Goal: Information Seeking & Learning: Find specific fact

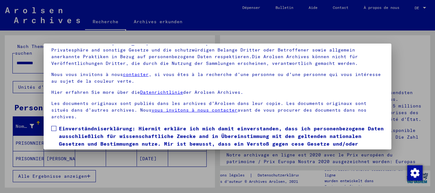
scroll to position [51, 0]
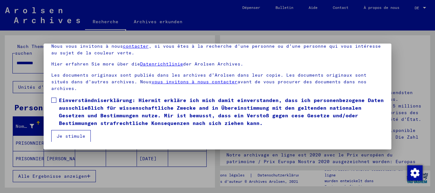
click at [56, 103] on label "Einverständniserklärung: Hiermit erkläre ich mich damit einverstanden, dass ich…" at bounding box center [217, 112] width 333 height 31
click at [68, 133] on button "Je stimule" at bounding box center [71, 136] width 40 height 12
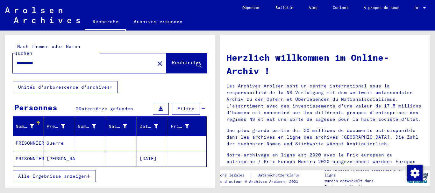
click at [57, 60] on input "**********" at bounding box center [82, 63] width 131 height 7
type input "*"
type input "*****"
click at [172, 59] on font "Recherche" at bounding box center [186, 62] width 29 height 6
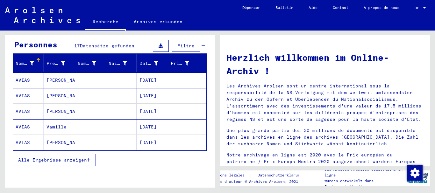
scroll to position [64, 0]
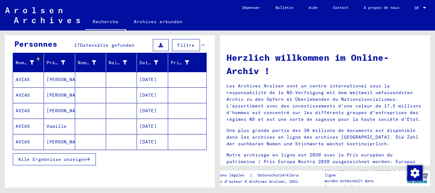
click at [70, 157] on button "Alle Ergebnisse anzeigen" at bounding box center [54, 160] width 83 height 12
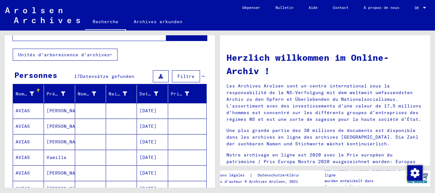
scroll to position [32, 0]
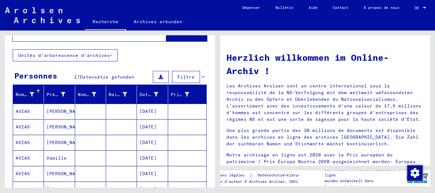
click at [28, 109] on font "AVIAS" at bounding box center [23, 112] width 14 height 6
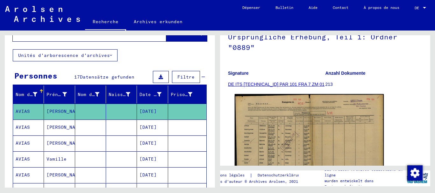
scroll to position [96, 0]
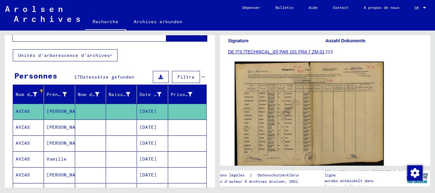
click at [303, 110] on img at bounding box center [309, 115] width 149 height 106
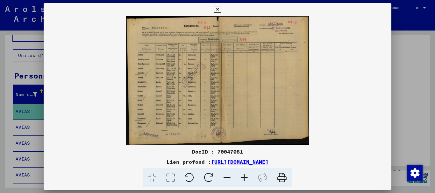
click at [246, 177] on icon at bounding box center [244, 178] width 17 height 19
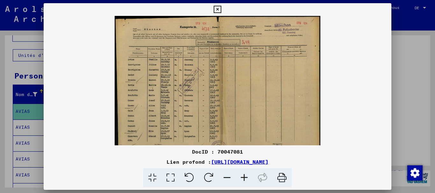
click at [246, 177] on icon at bounding box center [244, 178] width 17 height 19
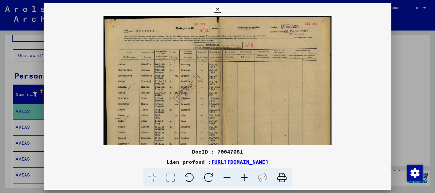
click at [246, 177] on icon at bounding box center [244, 178] width 17 height 19
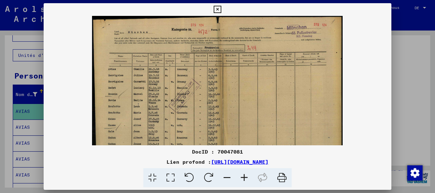
click at [246, 177] on icon at bounding box center [244, 178] width 17 height 19
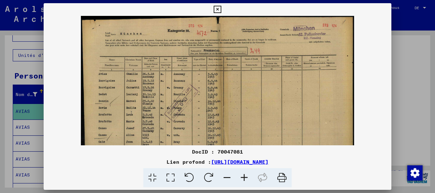
click at [246, 177] on icon at bounding box center [244, 178] width 17 height 19
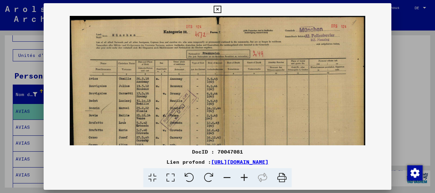
click at [246, 177] on icon at bounding box center [244, 178] width 17 height 19
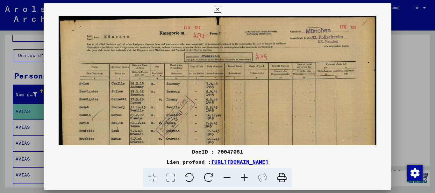
click at [218, 9] on icon at bounding box center [217, 10] width 7 height 8
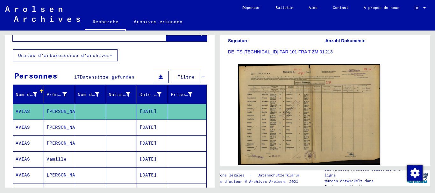
click at [26, 125] on font "AVIAS" at bounding box center [23, 128] width 14 height 6
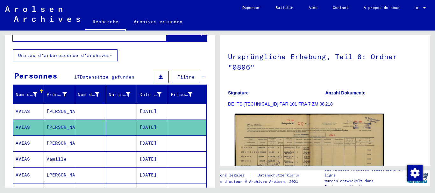
scroll to position [96, 0]
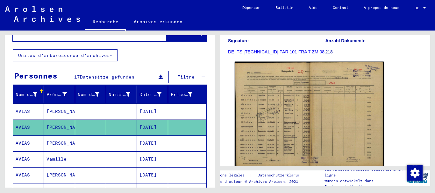
click at [296, 124] on img at bounding box center [309, 115] width 149 height 106
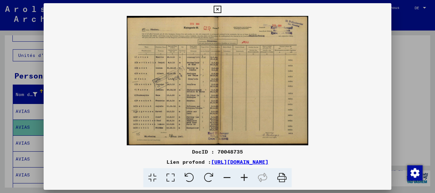
click at [186, 91] on img at bounding box center [218, 81] width 348 height 130
click at [245, 177] on icon at bounding box center [244, 178] width 17 height 19
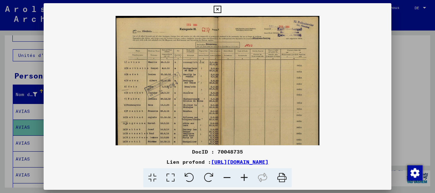
click at [245, 177] on icon at bounding box center [244, 178] width 17 height 19
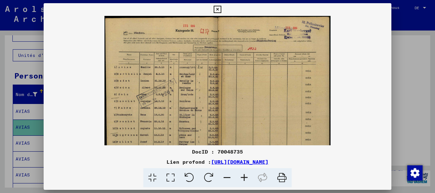
click at [245, 177] on icon at bounding box center [244, 178] width 17 height 19
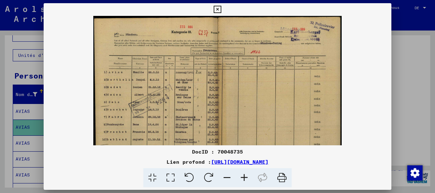
click at [245, 177] on icon at bounding box center [244, 178] width 17 height 19
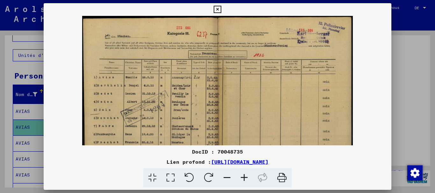
click at [244, 176] on icon at bounding box center [244, 178] width 17 height 19
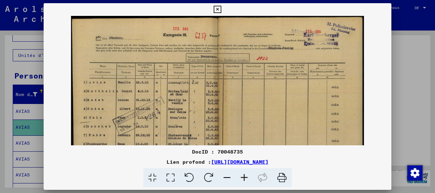
click at [218, 7] on icon at bounding box center [217, 10] width 7 height 8
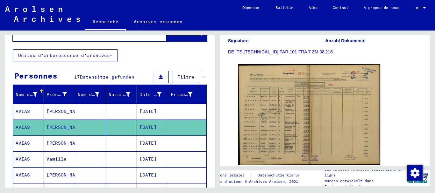
click at [60, 141] on font "[PERSON_NAME]" at bounding box center [65, 144] width 37 height 6
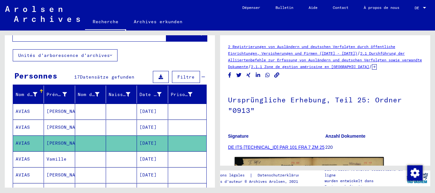
scroll to position [64, 0]
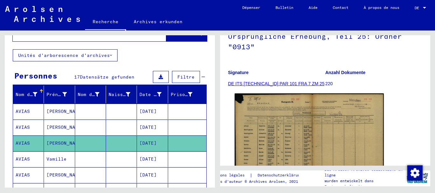
click at [291, 129] on img at bounding box center [309, 147] width 149 height 106
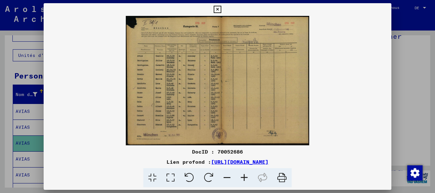
click at [242, 87] on img at bounding box center [218, 81] width 348 height 130
click at [245, 178] on icon at bounding box center [244, 178] width 17 height 19
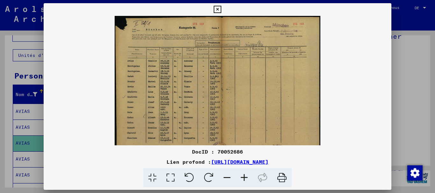
click at [245, 178] on icon at bounding box center [244, 178] width 17 height 19
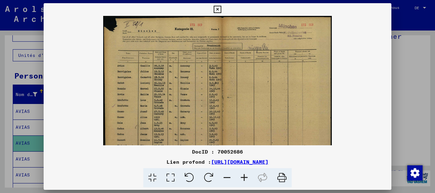
click at [245, 178] on icon at bounding box center [244, 178] width 17 height 19
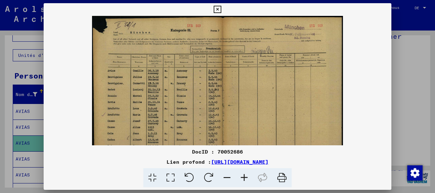
click at [245, 178] on icon at bounding box center [244, 178] width 17 height 19
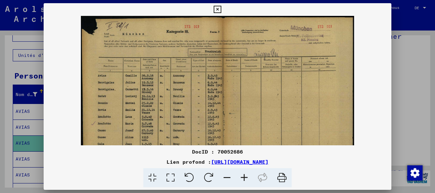
click at [245, 178] on icon at bounding box center [244, 178] width 17 height 19
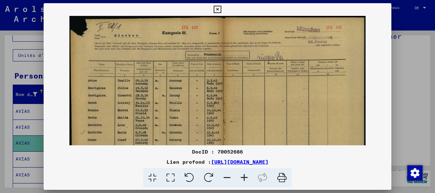
click at [245, 178] on icon at bounding box center [244, 178] width 17 height 19
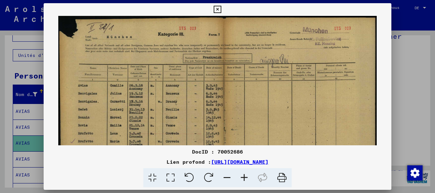
click at [217, 10] on icon at bounding box center [217, 10] width 7 height 8
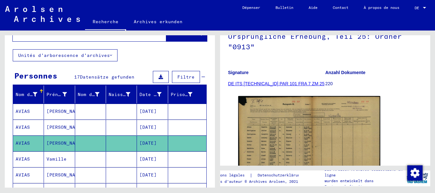
click at [24, 157] on font "AVIAS" at bounding box center [23, 160] width 14 height 6
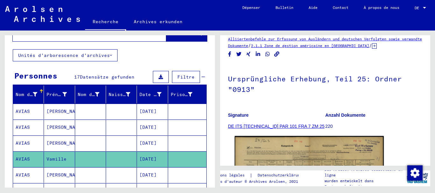
scroll to position [64, 0]
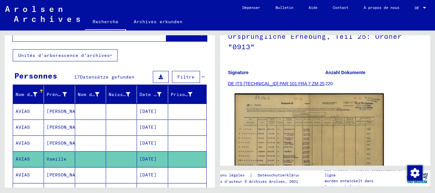
click at [296, 136] on img at bounding box center [309, 147] width 149 height 106
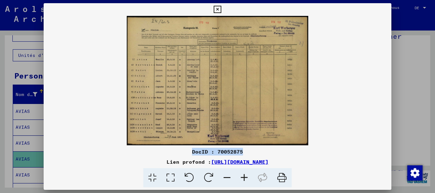
click at [250, 97] on img at bounding box center [218, 81] width 348 height 130
click at [247, 178] on icon at bounding box center [244, 178] width 17 height 19
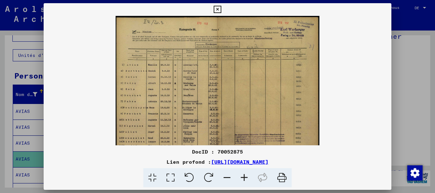
click at [247, 178] on icon at bounding box center [244, 178] width 17 height 19
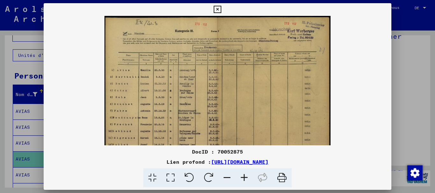
click at [247, 178] on icon at bounding box center [244, 178] width 17 height 19
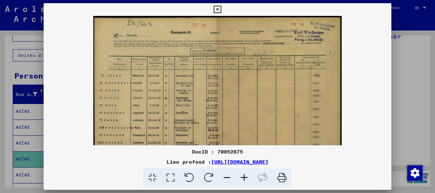
click at [247, 178] on icon at bounding box center [244, 178] width 17 height 19
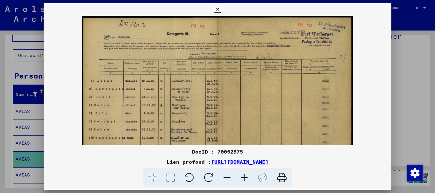
click at [247, 178] on icon at bounding box center [244, 178] width 17 height 19
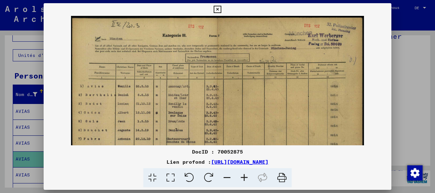
click at [247, 178] on icon at bounding box center [244, 178] width 17 height 19
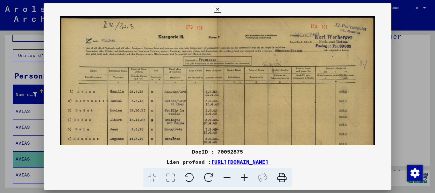
click at [247, 178] on icon at bounding box center [244, 178] width 17 height 19
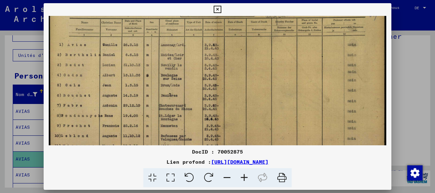
scroll to position [57, 0]
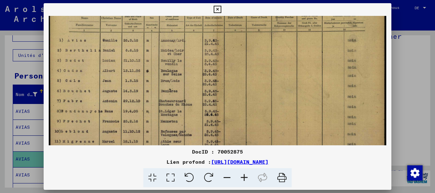
drag, startPoint x: 129, startPoint y: 121, endPoint x: 154, endPoint y: 65, distance: 62.2
click at [154, 65] on img at bounding box center [218, 79] width 338 height 241
click at [129, 109] on img at bounding box center [218, 79] width 338 height 241
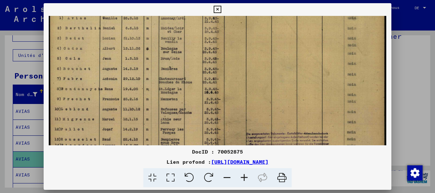
drag, startPoint x: 132, startPoint y: 102, endPoint x: 145, endPoint y: 59, distance: 44.9
click at [142, 65] on img at bounding box center [218, 57] width 338 height 241
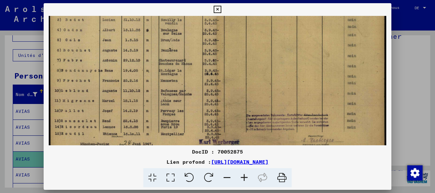
scroll to position [112, 0]
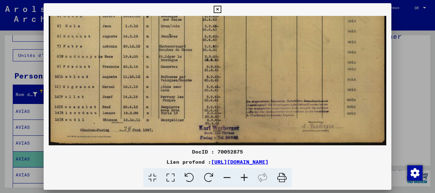
drag, startPoint x: 148, startPoint y: 53, endPoint x: 151, endPoint y: 42, distance: 11.1
click at [151, 42] on img at bounding box center [218, 24] width 338 height 241
drag, startPoint x: 79, startPoint y: 109, endPoint x: 83, endPoint y: 108, distance: 3.9
click at [85, 92] on img at bounding box center [218, 24] width 338 height 241
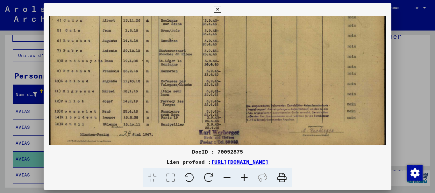
click at [218, 10] on icon at bounding box center [217, 10] width 7 height 8
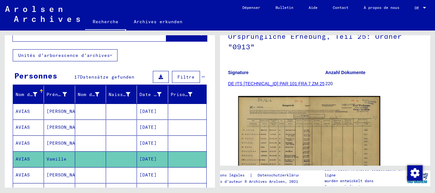
click at [25, 169] on icon at bounding box center [26, 168] width 16 height 26
click at [54, 172] on font "[PERSON_NAME]" at bounding box center [65, 175] width 37 height 6
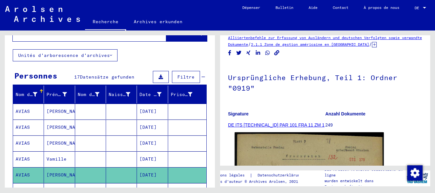
scroll to position [96, 0]
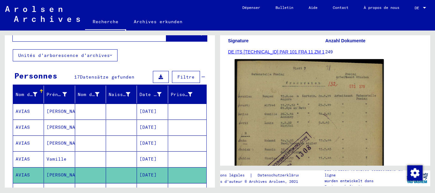
click at [291, 134] on img at bounding box center [309, 163] width 149 height 209
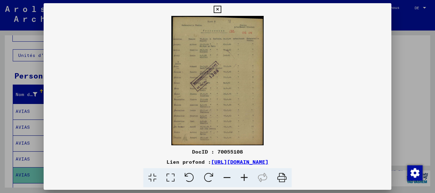
click at [244, 179] on icon at bounding box center [244, 178] width 17 height 19
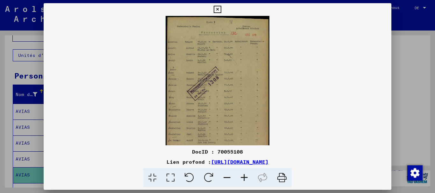
click at [244, 179] on icon at bounding box center [244, 178] width 17 height 19
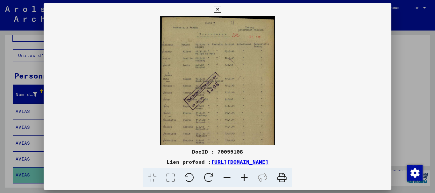
click at [244, 179] on icon at bounding box center [244, 178] width 17 height 19
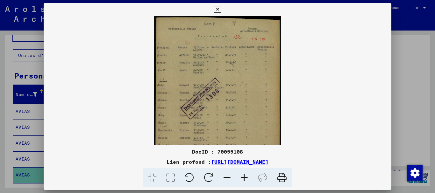
click at [244, 179] on icon at bounding box center [244, 178] width 17 height 19
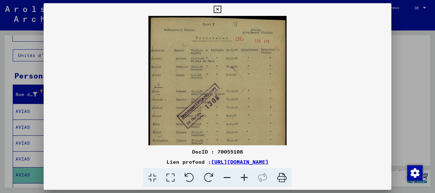
click at [244, 179] on icon at bounding box center [244, 178] width 17 height 19
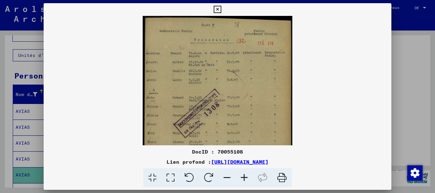
click at [244, 179] on icon at bounding box center [244, 178] width 17 height 19
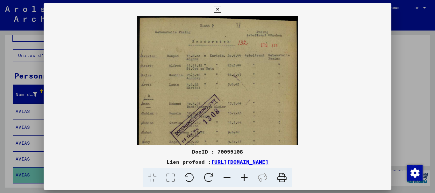
click at [244, 179] on icon at bounding box center [244, 178] width 17 height 19
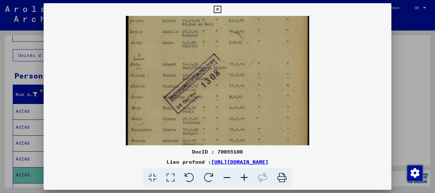
scroll to position [57, 0]
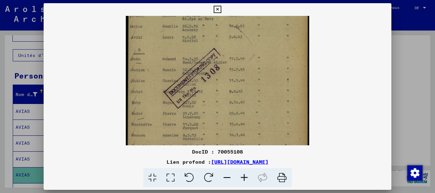
drag, startPoint x: 170, startPoint y: 115, endPoint x: 180, endPoint y: 57, distance: 58.3
click at [180, 57] on img at bounding box center [218, 87] width 184 height 257
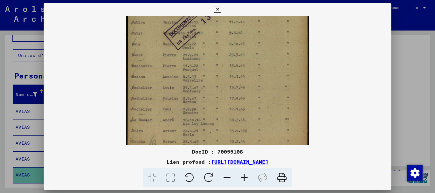
scroll to position [128, 0]
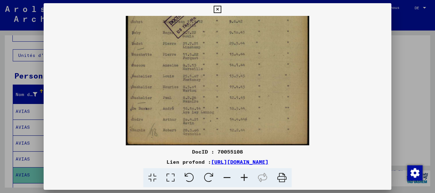
drag, startPoint x: 208, startPoint y: 120, endPoint x: 223, endPoint y: 26, distance: 95.8
click at [223, 26] on img at bounding box center [218, 16] width 184 height 257
click at [219, 8] on icon at bounding box center [217, 10] width 7 height 8
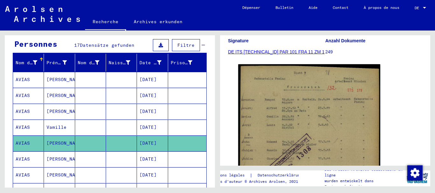
scroll to position [96, 0]
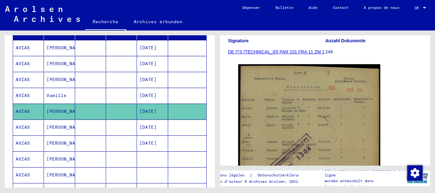
click at [55, 125] on font "[PERSON_NAME]" at bounding box center [65, 128] width 37 height 6
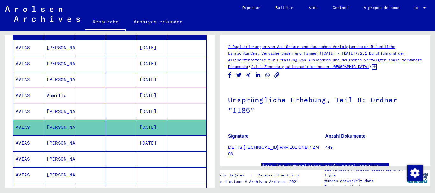
click at [287, 147] on font "DE ITS [TECHNICAL_ID] PAR 101 UNB 7 ZM 08" at bounding box center [273, 151] width 91 height 12
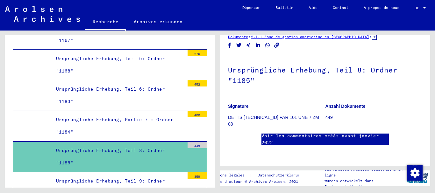
scroll to position [233, 0]
click at [104, 148] on font "Ursprüngliche Erhebung, Teil 8: Ordner "1185"" at bounding box center [110, 157] width 109 height 18
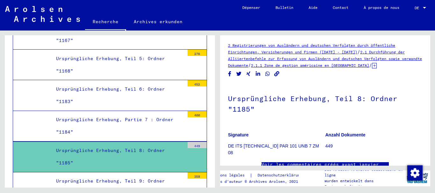
scroll to position [0, 0]
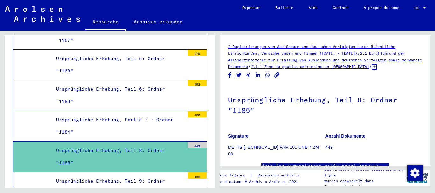
click at [255, 56] on div "2 Registrierungen von Ausländern und deutschen Verfolgten durch öffentliche Ein…" at bounding box center [325, 56] width 194 height 27
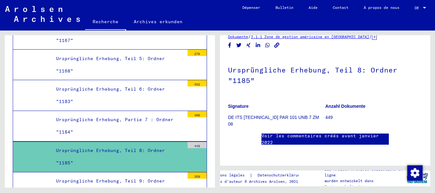
click at [314, 135] on font "Voir les commentaires créés avant janvier 2022" at bounding box center [321, 139] width 118 height 12
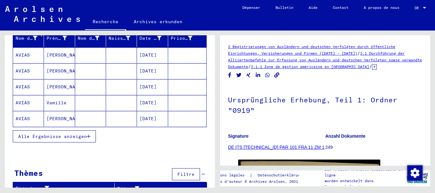
scroll to position [89, 0]
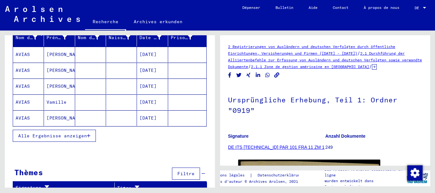
click at [80, 133] on font "Alle Ergebnisse anzeigen" at bounding box center [52, 136] width 69 height 6
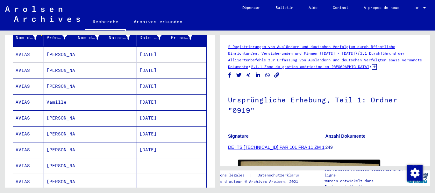
click at [60, 127] on mat-cell "[PERSON_NAME]" at bounding box center [59, 135] width 31 height 16
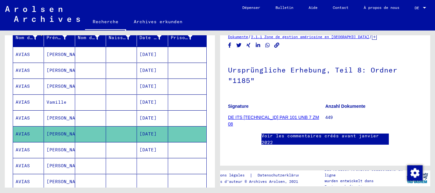
scroll to position [96, 0]
click at [63, 147] on font "[PERSON_NAME]" at bounding box center [65, 150] width 37 height 7
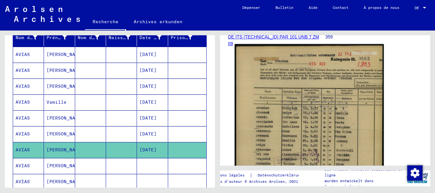
scroll to position [96, 0]
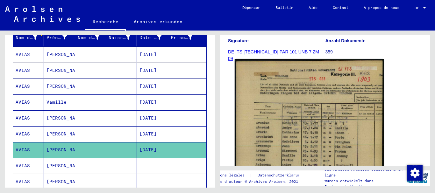
click at [310, 116] on img at bounding box center [309, 167] width 149 height 216
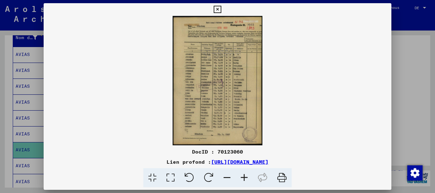
click at [244, 177] on icon at bounding box center [244, 178] width 17 height 19
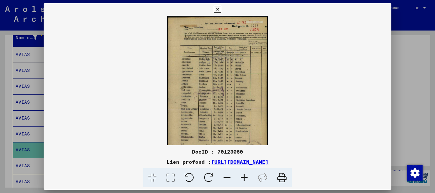
click at [244, 177] on icon at bounding box center [244, 178] width 17 height 19
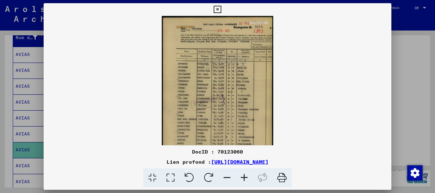
click at [244, 177] on icon at bounding box center [244, 178] width 17 height 19
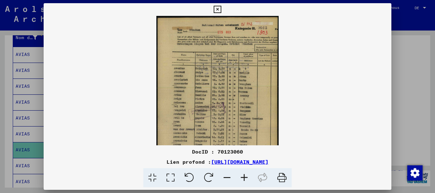
click at [245, 177] on icon at bounding box center [244, 178] width 17 height 19
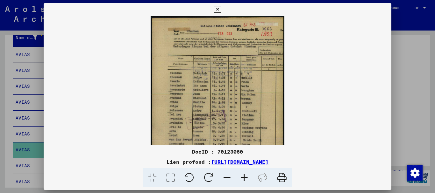
click at [245, 177] on icon at bounding box center [244, 178] width 17 height 19
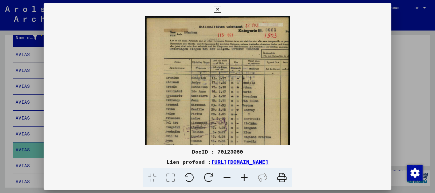
click at [245, 177] on icon at bounding box center [244, 178] width 17 height 19
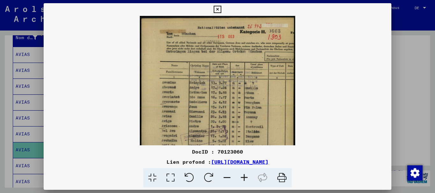
click at [244, 178] on icon at bounding box center [244, 178] width 17 height 19
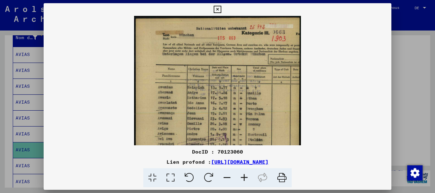
click at [244, 178] on icon at bounding box center [244, 178] width 17 height 19
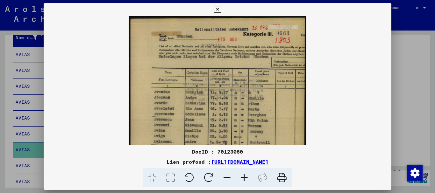
click at [244, 178] on icon at bounding box center [244, 178] width 17 height 19
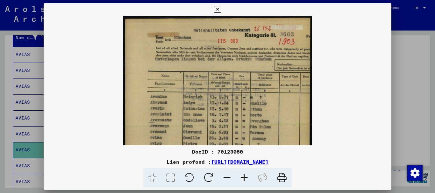
click at [244, 178] on icon at bounding box center [244, 178] width 17 height 19
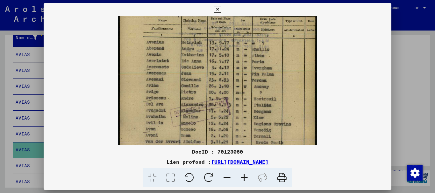
scroll to position [62, 0]
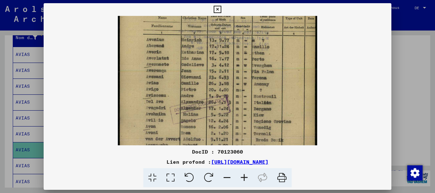
drag, startPoint x: 198, startPoint y: 122, endPoint x: 206, endPoint y: 61, distance: 62.4
click at [206, 61] on img at bounding box center [218, 98] width 200 height 289
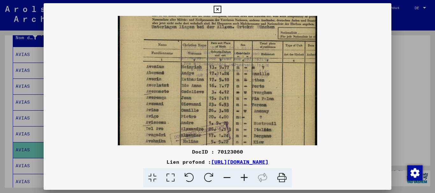
scroll to position [34, 0]
drag, startPoint x: 281, startPoint y: 98, endPoint x: 222, endPoint y: 126, distance: 65.9
click at [222, 126] on img at bounding box center [218, 126] width 200 height 289
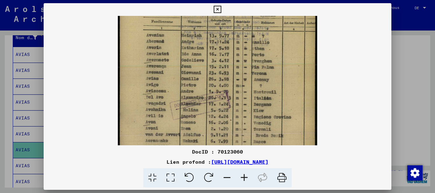
drag, startPoint x: 263, startPoint y: 105, endPoint x: 271, endPoint y: 73, distance: 32.9
click at [271, 73] on img at bounding box center [218, 94] width 200 height 289
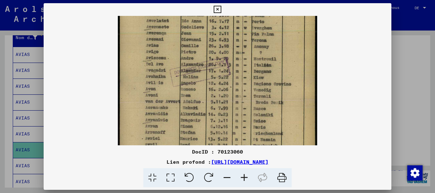
scroll to position [100, 0]
drag, startPoint x: 273, startPoint y: 111, endPoint x: 276, endPoint y: 77, distance: 33.6
click at [276, 77] on img at bounding box center [218, 60] width 200 height 289
click at [219, 7] on icon at bounding box center [217, 10] width 7 height 8
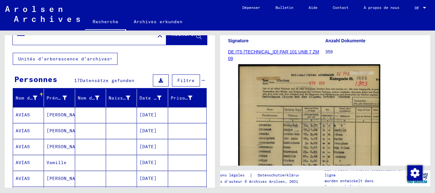
scroll to position [0, 0]
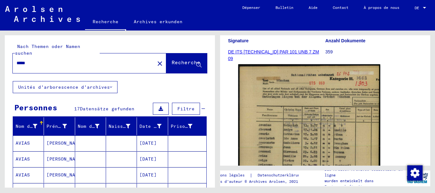
click at [46, 60] on input "*****" at bounding box center [84, 63] width 135 height 7
type input "*"
type input "*****"
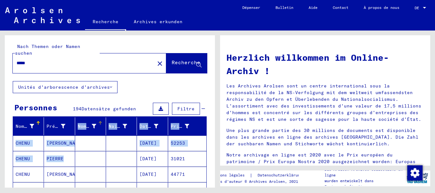
drag, startPoint x: 90, startPoint y: 124, endPoint x: 92, endPoint y: 113, distance: 11.7
click at [92, 118] on mat-table "Nom de famille [PERSON_NAME] Nom de naissance Naissance‏ Date de naissance Pris…" at bounding box center [110, 166] width 194 height 97
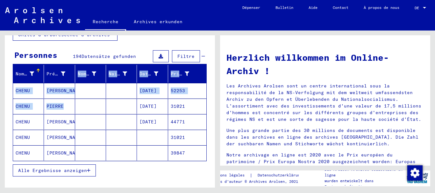
scroll to position [64, 0]
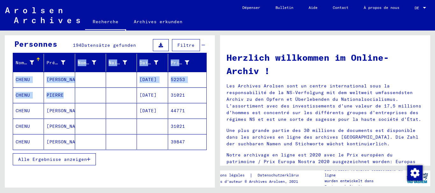
click at [76, 157] on font "Alle Ergebnisse anzeigen" at bounding box center [52, 160] width 69 height 6
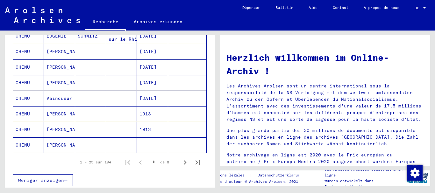
scroll to position [383, 0]
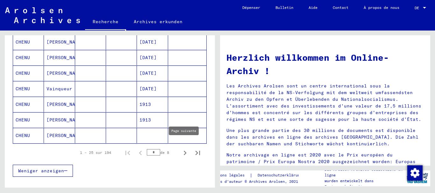
click at [181, 149] on icon "Page suivante" at bounding box center [185, 153] width 9 height 9
click at [184, 151] on icon "Page suivante" at bounding box center [185, 153] width 3 height 4
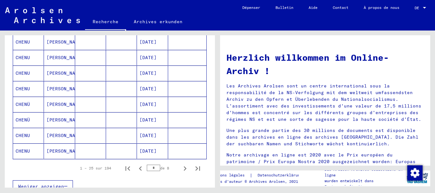
scroll to position [414, 0]
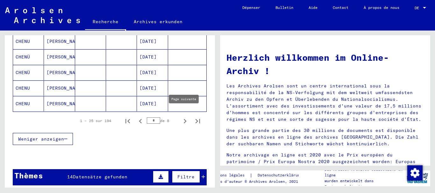
click at [182, 117] on icon "Page suivante" at bounding box center [185, 121] width 9 height 9
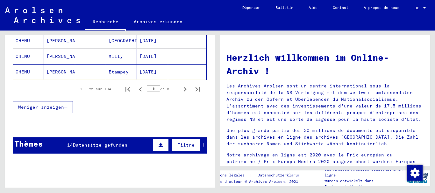
scroll to position [383, 0]
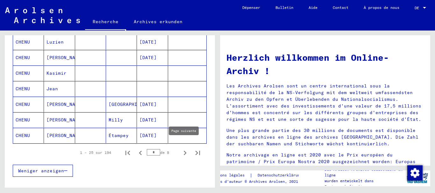
click at [181, 149] on icon "Page suivante" at bounding box center [185, 153] width 9 height 9
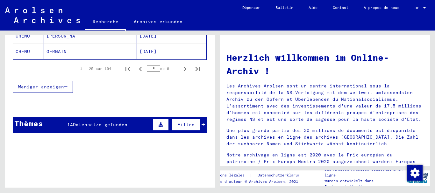
scroll to position [478, 0]
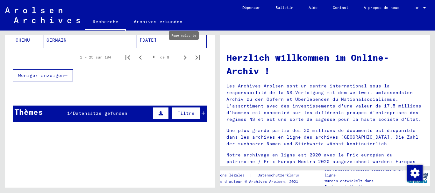
click at [181, 53] on icon "Page suivante" at bounding box center [185, 57] width 9 height 9
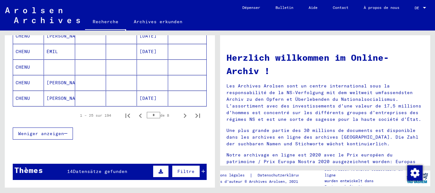
scroll to position [446, 0]
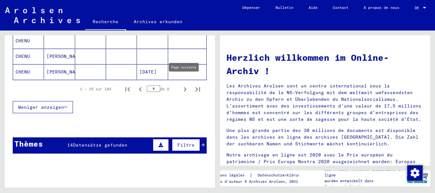
click at [184, 87] on icon "Page suivante" at bounding box center [185, 89] width 3 height 4
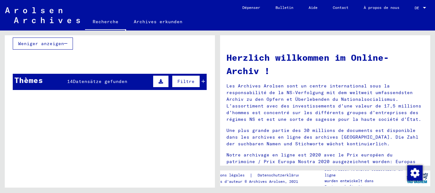
scroll to position [414, 0]
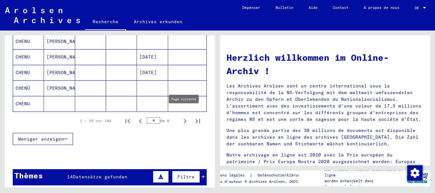
click at [181, 117] on icon "Page suivante" at bounding box center [185, 121] width 9 height 9
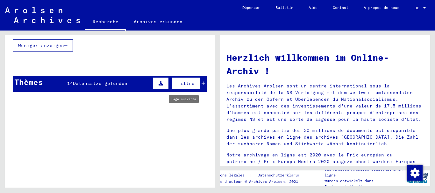
type input "*"
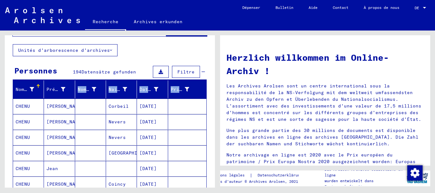
scroll to position [0, 0]
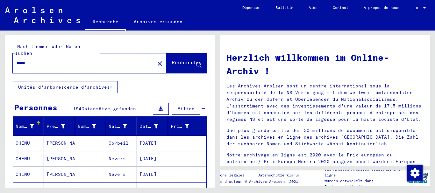
click at [38, 60] on input "*****" at bounding box center [82, 63] width 131 height 7
type input "*"
click at [172, 59] on font "Recherche" at bounding box center [186, 62] width 29 height 6
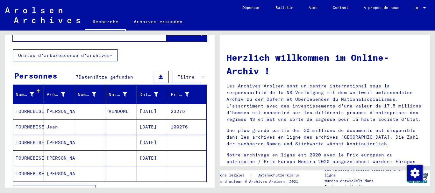
scroll to position [64, 0]
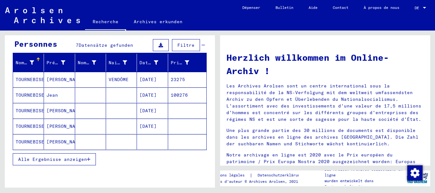
click at [70, 157] on font "Alle Ergebnisse anzeigen" at bounding box center [52, 160] width 69 height 6
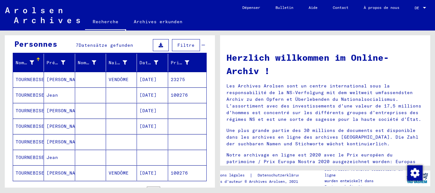
scroll to position [96, 0]
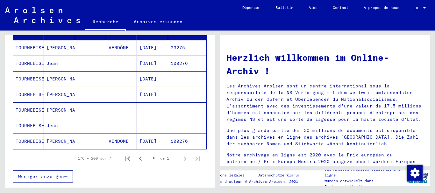
click at [33, 76] on font "TOURNEBISE" at bounding box center [30, 79] width 29 height 6
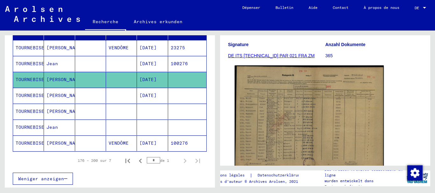
scroll to position [96, 0]
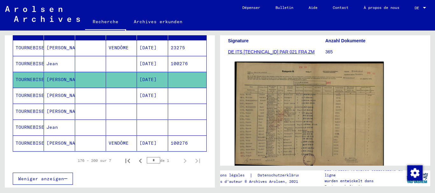
click at [308, 126] on img at bounding box center [309, 115] width 149 height 106
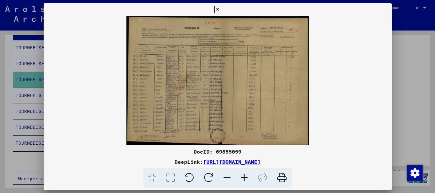
scroll to position [0, 0]
click at [244, 177] on icon at bounding box center [244, 178] width 17 height 19
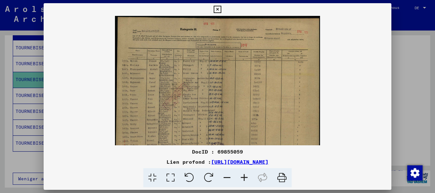
click at [244, 177] on icon at bounding box center [244, 178] width 17 height 19
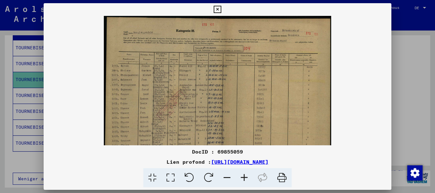
click at [244, 177] on icon at bounding box center [244, 178] width 17 height 19
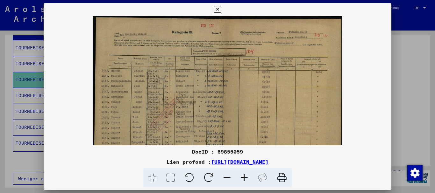
click at [244, 177] on icon at bounding box center [244, 178] width 17 height 19
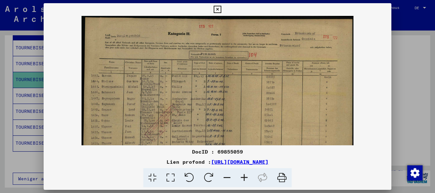
click at [244, 177] on icon at bounding box center [244, 178] width 17 height 19
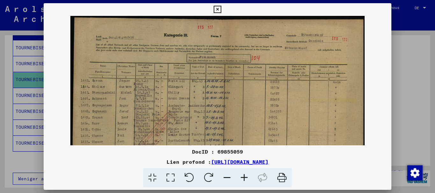
click at [244, 177] on icon at bounding box center [244, 178] width 17 height 19
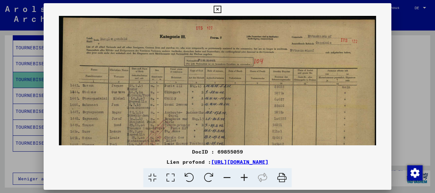
click at [244, 177] on icon at bounding box center [244, 178] width 17 height 19
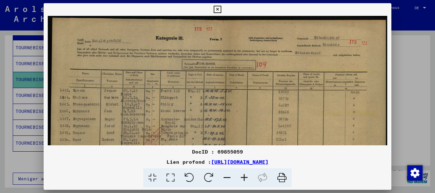
click at [244, 177] on icon at bounding box center [244, 178] width 17 height 19
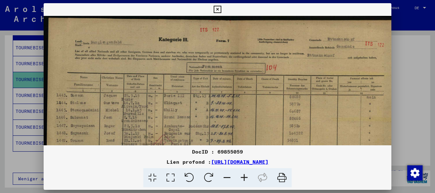
click at [196, 110] on img at bounding box center [225, 144] width 362 height 257
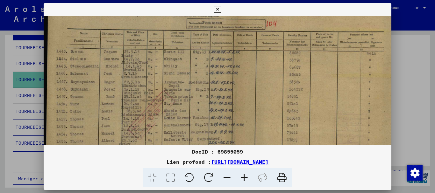
scroll to position [45, 0]
drag, startPoint x: 209, startPoint y: 80, endPoint x: 203, endPoint y: 70, distance: 11.3
click at [226, 55] on img at bounding box center [225, 99] width 362 height 257
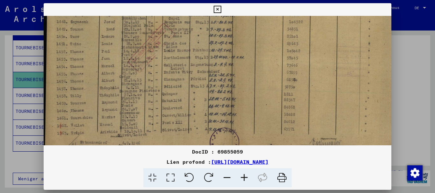
scroll to position [118, 0]
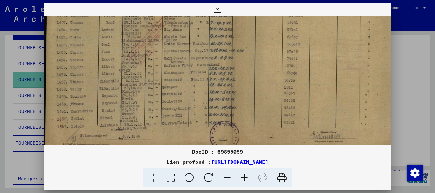
drag, startPoint x: 141, startPoint y: 108, endPoint x: 166, endPoint y: 35, distance: 77.2
click at [166, 35] on img at bounding box center [225, 26] width 362 height 257
click at [248, 179] on icon at bounding box center [244, 178] width 17 height 19
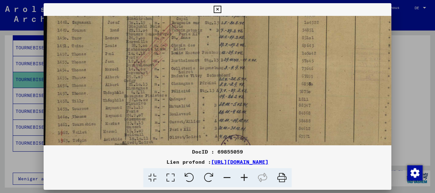
click at [248, 179] on icon at bounding box center [244, 178] width 17 height 19
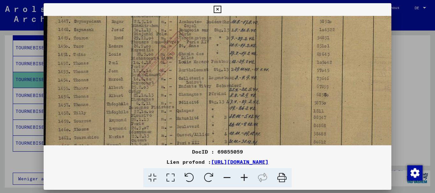
click at [248, 179] on icon at bounding box center [244, 178] width 17 height 19
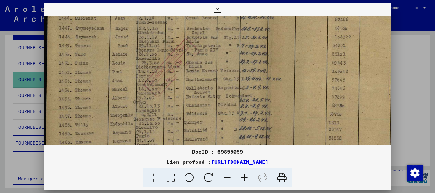
click at [248, 179] on icon at bounding box center [244, 178] width 17 height 19
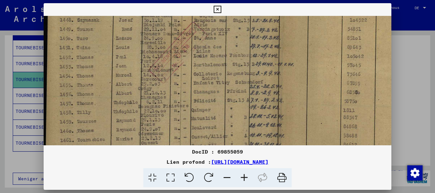
scroll to position [143, 0]
drag, startPoint x: 178, startPoint y: 111, endPoint x: 178, endPoint y: 94, distance: 16.9
click at [178, 94] on img at bounding box center [270, 33] width 452 height 321
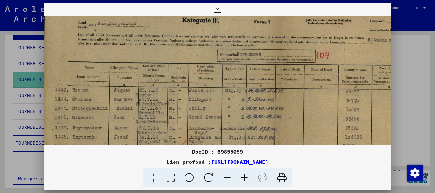
drag, startPoint x: 260, startPoint y: 40, endPoint x: 269, endPoint y: 135, distance: 95.4
click at [256, 159] on div "DocID : 69855059 Lien profond : [URL][DOMAIN_NAME]" at bounding box center [218, 95] width 348 height 185
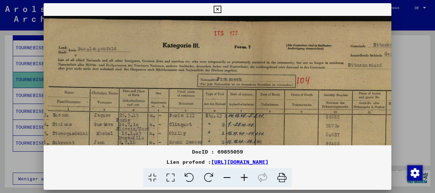
scroll to position [0, 37]
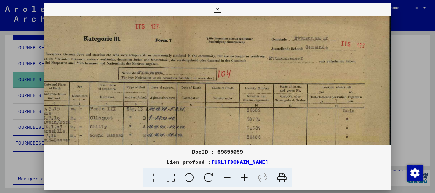
drag, startPoint x: 304, startPoint y: 69, endPoint x: 182, endPoint y: 135, distance: 138.6
click at [182, 135] on img at bounding box center [166, 169] width 452 height 321
click at [223, 9] on div "DocID : 69855059 Lien profond : [URL][DOMAIN_NAME]" at bounding box center [218, 95] width 348 height 185
click at [219, 8] on icon at bounding box center [217, 10] width 7 height 8
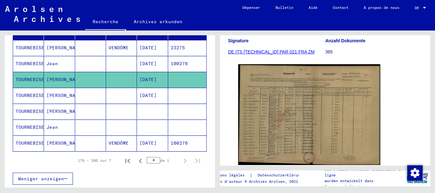
click at [31, 93] on font "TOURNEBISE" at bounding box center [30, 96] width 29 height 6
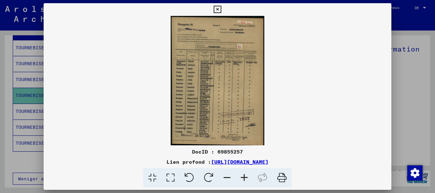
click at [251, 179] on icon at bounding box center [244, 178] width 17 height 19
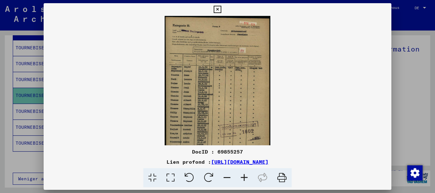
click at [250, 179] on icon at bounding box center [244, 178] width 17 height 19
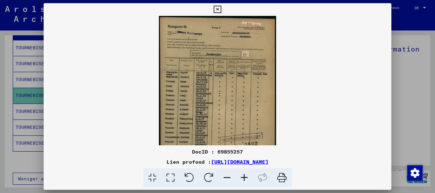
click at [250, 179] on icon at bounding box center [244, 178] width 17 height 19
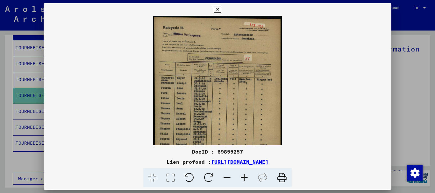
click at [250, 179] on icon at bounding box center [244, 178] width 17 height 19
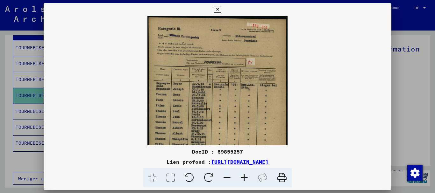
click at [250, 179] on icon at bounding box center [244, 178] width 17 height 19
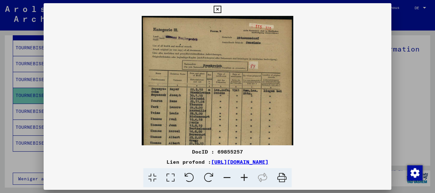
click at [250, 179] on icon at bounding box center [244, 178] width 17 height 19
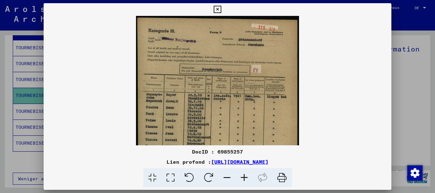
click at [250, 178] on icon at bounding box center [244, 178] width 17 height 19
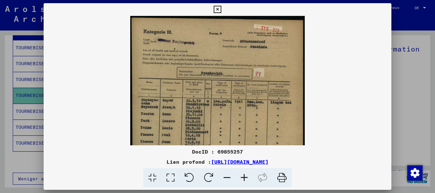
click at [250, 178] on icon at bounding box center [244, 178] width 17 height 19
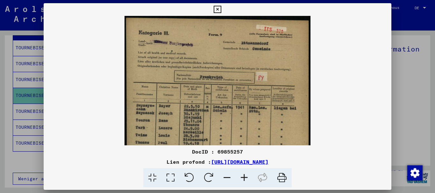
click at [227, 117] on img at bounding box center [218, 144] width 186 height 257
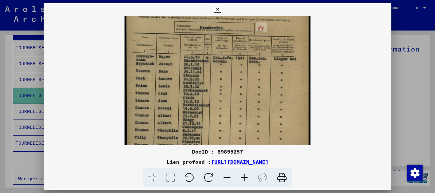
scroll to position [50, 0]
drag, startPoint x: 233, startPoint y: 123, endPoint x: 234, endPoint y: 73, distance: 50.1
click at [234, 73] on img at bounding box center [218, 94] width 186 height 257
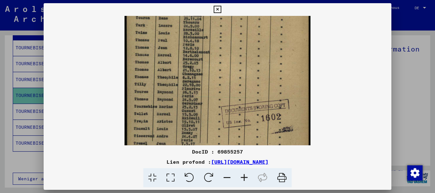
scroll to position [106, 0]
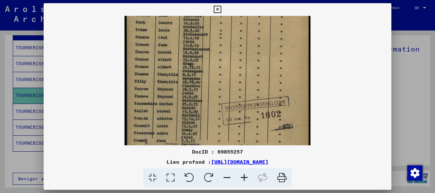
drag, startPoint x: 217, startPoint y: 103, endPoint x: 221, endPoint y: 74, distance: 30.0
click at [221, 74] on img at bounding box center [218, 38] width 186 height 257
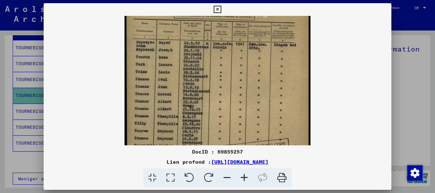
scroll to position [47, 0]
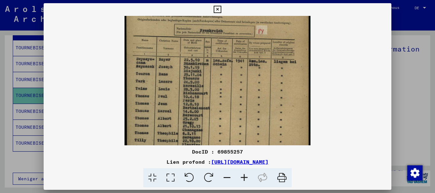
drag, startPoint x: 281, startPoint y: 106, endPoint x: 208, endPoint y: 165, distance: 93.6
click at [208, 165] on div "DocID : 69855257 Lien profond : [URL][DOMAIN_NAME]" at bounding box center [218, 95] width 348 height 185
click at [220, 8] on icon at bounding box center [217, 10] width 7 height 8
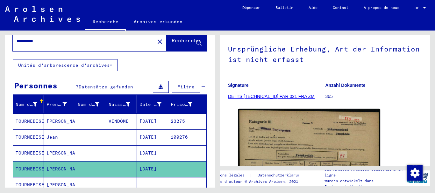
scroll to position [0, 0]
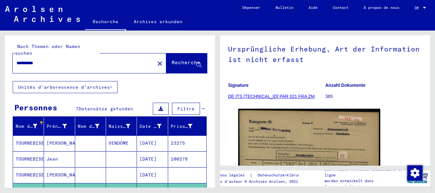
click at [55, 60] on input "**********" at bounding box center [84, 63] width 135 height 7
drag, startPoint x: 55, startPoint y: 55, endPoint x: 13, endPoint y: 59, distance: 41.6
click at [13, 59] on div "**********" at bounding box center [82, 63] width 138 height 14
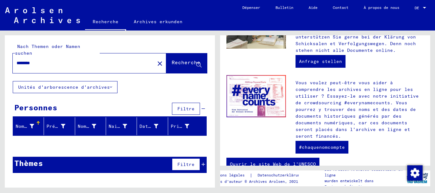
scroll to position [301, 0]
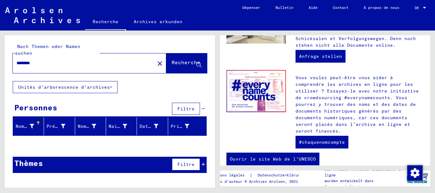
drag, startPoint x: 44, startPoint y: 54, endPoint x: 0, endPoint y: 58, distance: 43.8
click at [0, 58] on div "Nach Themen oder Namen suchen ******** close Recherche Unités d'arborescence d'…" at bounding box center [109, 109] width 218 height 157
type input "*****"
click at [180, 59] on font "Recherche" at bounding box center [186, 62] width 29 height 6
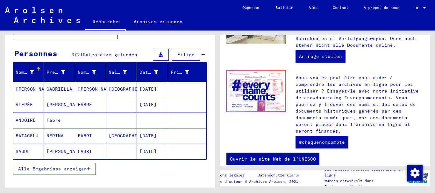
scroll to position [96, 0]
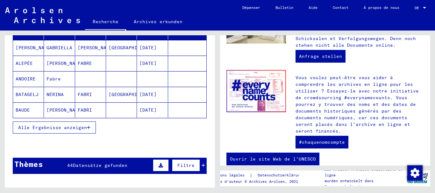
click at [79, 125] on font "Alle Ergebnisse anzeigen" at bounding box center [52, 128] width 69 height 6
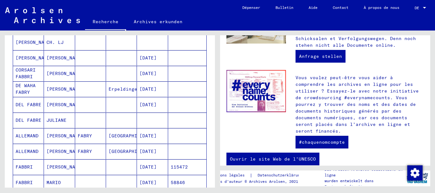
scroll to position [351, 0]
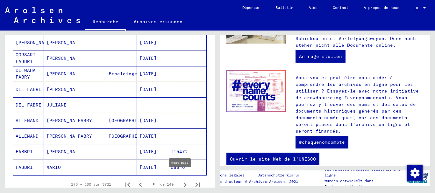
click at [181, 181] on icon "Page suivante" at bounding box center [185, 185] width 9 height 9
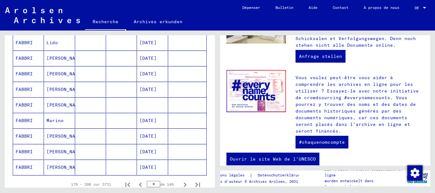
scroll to position [383, 0]
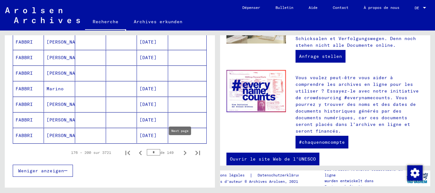
click at [181, 149] on icon "Page suivante" at bounding box center [185, 153] width 9 height 9
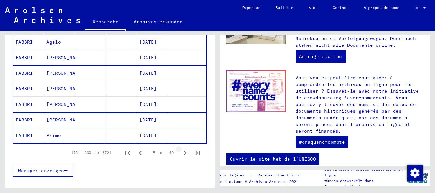
click at [181, 149] on icon "Page suivante" at bounding box center [185, 153] width 9 height 9
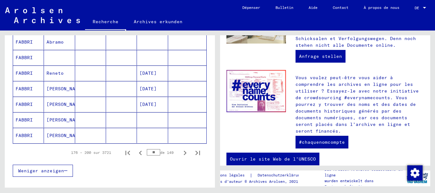
click at [181, 149] on icon "Page suivante" at bounding box center [185, 153] width 9 height 9
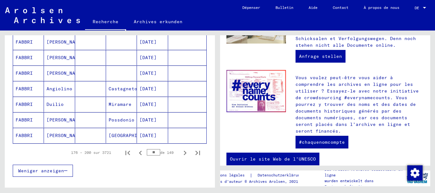
click at [181, 149] on icon "Page suivante" at bounding box center [185, 153] width 9 height 9
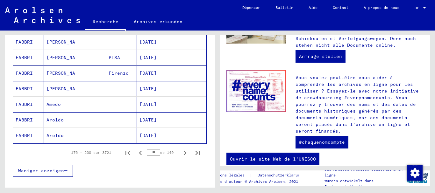
click at [181, 149] on icon "Page suivante" at bounding box center [185, 153] width 9 height 9
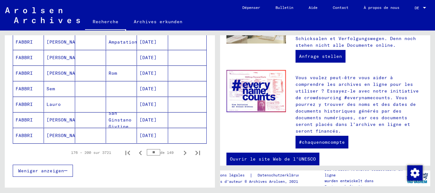
click at [181, 149] on icon "Page suivante" at bounding box center [185, 153] width 9 height 9
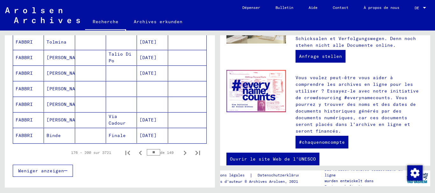
click at [184, 151] on icon "Page suivante" at bounding box center [185, 153] width 3 height 4
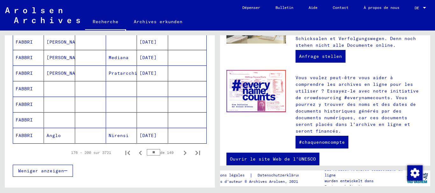
click at [184, 151] on icon "Page suivante" at bounding box center [185, 153] width 3 height 4
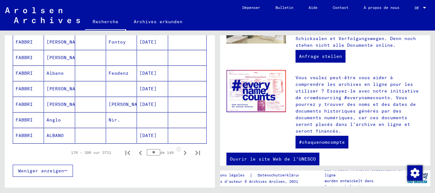
click at [184, 151] on icon "Page suivante" at bounding box center [185, 153] width 3 height 4
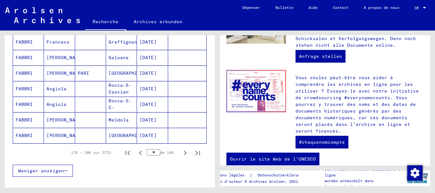
click at [184, 151] on icon "Page suivante" at bounding box center [185, 153] width 3 height 4
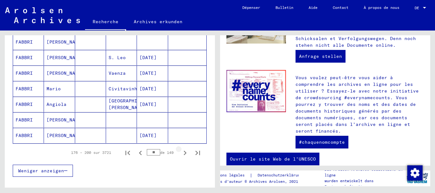
click at [184, 151] on icon "Page suivante" at bounding box center [185, 153] width 3 height 4
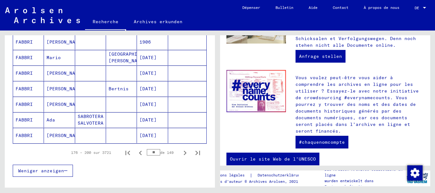
click at [184, 151] on icon "Page suivante" at bounding box center [185, 153] width 3 height 4
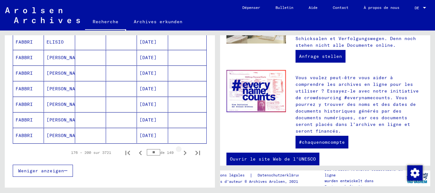
click at [184, 151] on icon "Page suivante" at bounding box center [185, 153] width 3 height 4
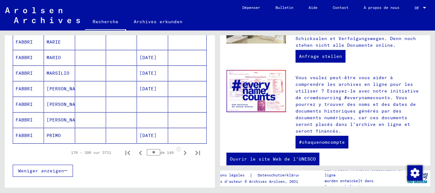
click at [184, 151] on icon "Page suivante" at bounding box center [185, 153] width 3 height 4
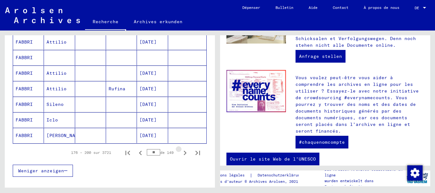
click at [184, 151] on icon "Page suivante" at bounding box center [185, 153] width 3 height 4
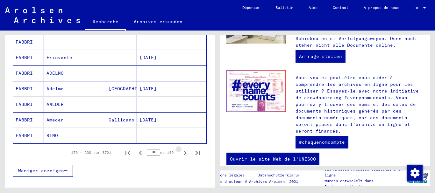
click at [184, 151] on icon "Page suivante" at bounding box center [185, 153] width 3 height 4
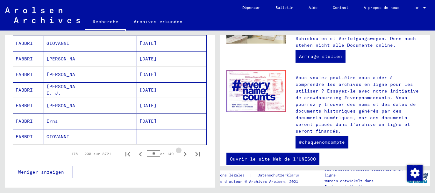
click at [184, 152] on icon "Page suivante" at bounding box center [185, 154] width 3 height 4
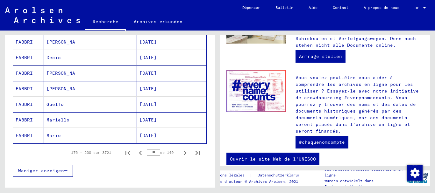
click at [184, 151] on icon "Page suivante" at bounding box center [185, 153] width 3 height 4
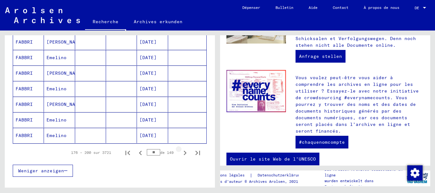
click at [184, 151] on icon "Page suivante" at bounding box center [185, 153] width 3 height 4
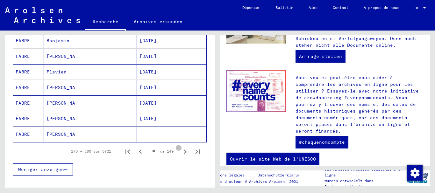
click at [184, 150] on icon "Page suivante" at bounding box center [185, 152] width 3 height 4
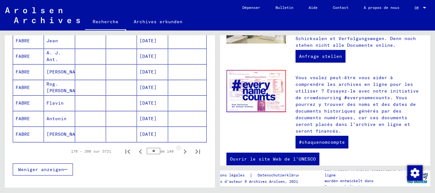
scroll to position [383, 0]
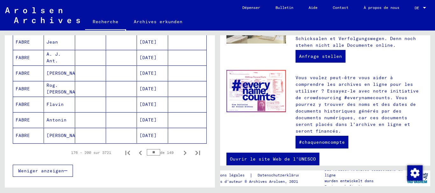
click at [20, 113] on mat-cell "FABRE" at bounding box center [28, 120] width 31 height 15
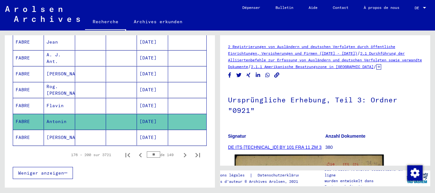
scroll to position [64, 0]
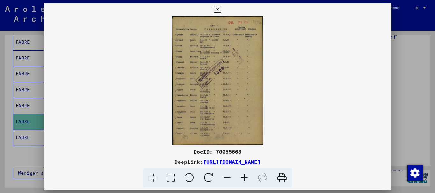
click at [243, 177] on icon at bounding box center [244, 178] width 17 height 19
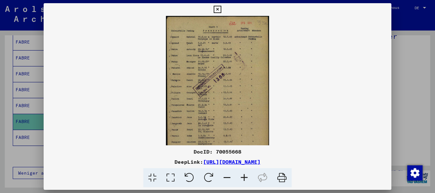
click at [243, 177] on icon at bounding box center [244, 178] width 17 height 19
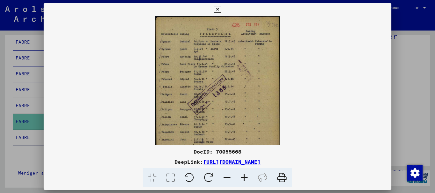
click at [243, 177] on icon at bounding box center [244, 178] width 17 height 19
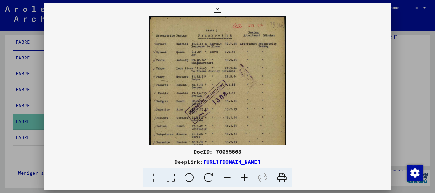
click at [243, 176] on icon at bounding box center [244, 178] width 17 height 19
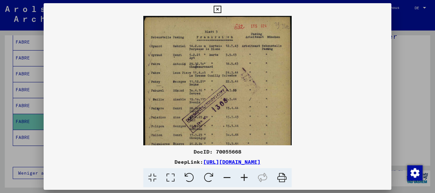
scroll to position [0, 0]
click at [244, 176] on icon at bounding box center [244, 178] width 17 height 19
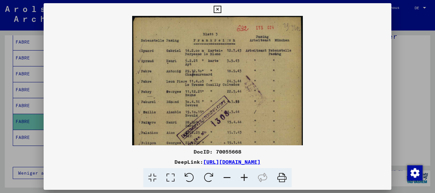
click at [244, 175] on icon at bounding box center [244, 178] width 17 height 19
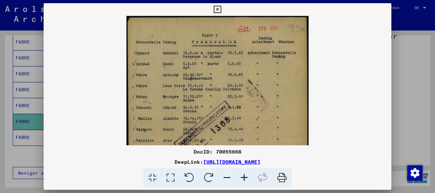
click at [244, 174] on icon at bounding box center [244, 178] width 17 height 19
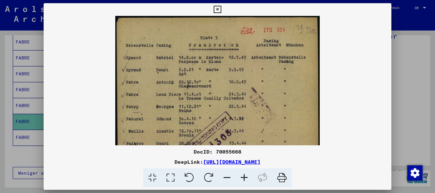
click at [218, 10] on icon at bounding box center [217, 10] width 7 height 8
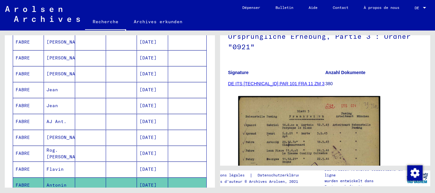
scroll to position [261, 0]
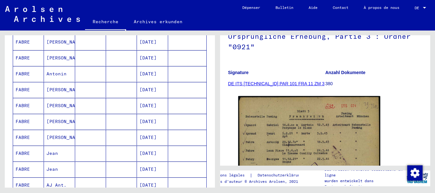
click at [55, 71] on font "Antonin" at bounding box center [57, 74] width 20 height 6
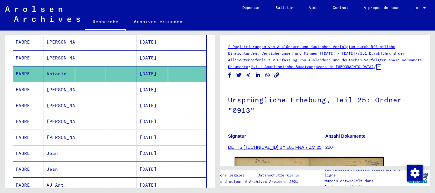
scroll to position [96, 0]
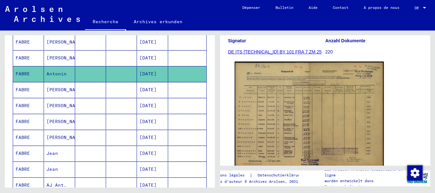
click at [307, 104] on img at bounding box center [309, 115] width 149 height 106
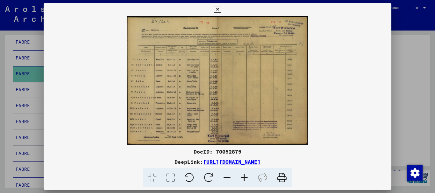
click at [248, 180] on icon at bounding box center [244, 178] width 17 height 19
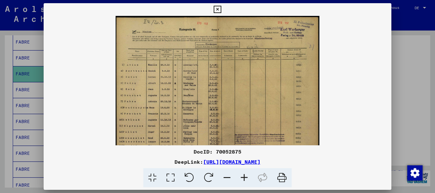
click at [248, 180] on icon at bounding box center [244, 178] width 17 height 19
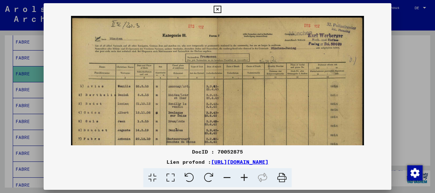
click at [220, 9] on icon at bounding box center [217, 10] width 7 height 8
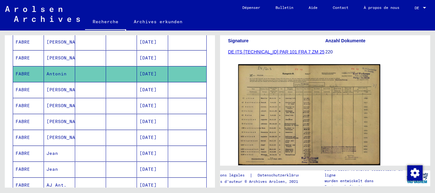
scroll to position [388, 0]
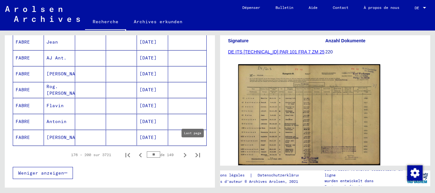
click at [181, 151] on icon "Page suivante" at bounding box center [185, 155] width 9 height 9
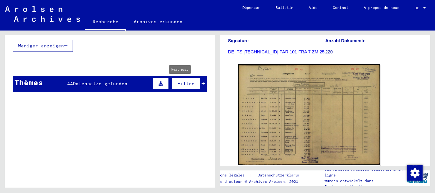
scroll to position [452, 0]
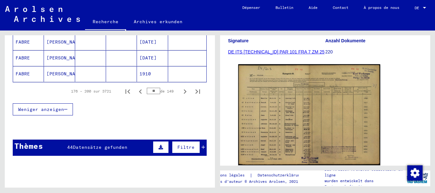
click at [181, 87] on icon "Page suivante" at bounding box center [185, 91] width 9 height 9
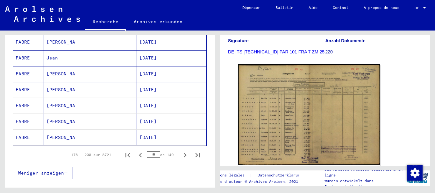
scroll to position [516, 0]
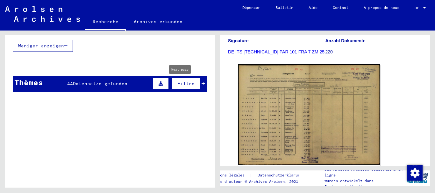
click at [182, 33] on icon "Page suivante" at bounding box center [185, 28] width 9 height 9
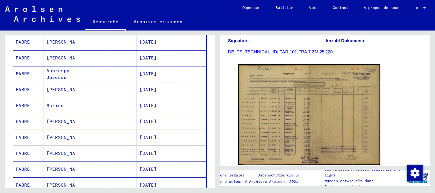
scroll to position [566, 0]
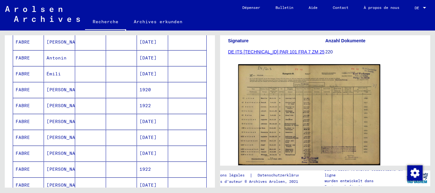
scroll to position [69, 0]
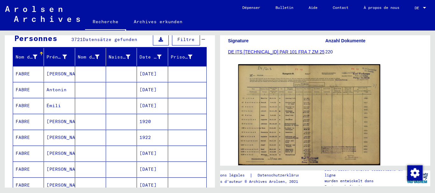
click at [62, 87] on font "Antonin" at bounding box center [57, 90] width 20 height 6
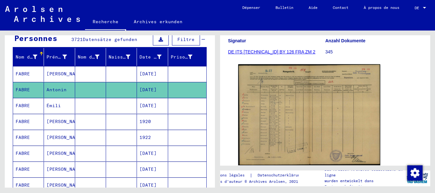
scroll to position [27, 0]
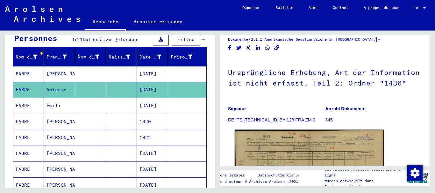
click at [325, 130] on img at bounding box center [309, 183] width 149 height 106
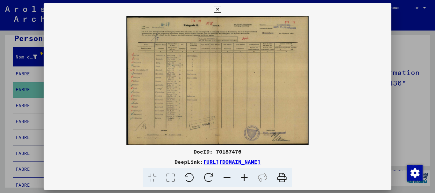
scroll to position [123, 0]
click at [249, 178] on icon at bounding box center [244, 178] width 17 height 19
click at [248, 178] on icon at bounding box center [244, 178] width 17 height 19
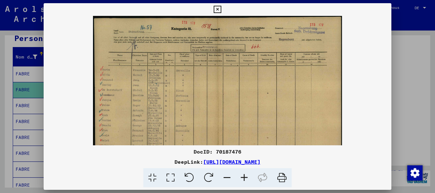
click at [248, 178] on icon at bounding box center [244, 178] width 17 height 19
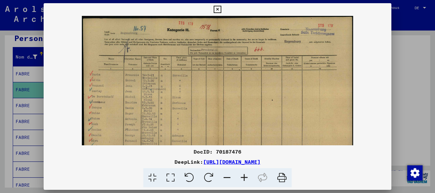
click at [248, 178] on icon at bounding box center [244, 178] width 17 height 19
click at [248, 177] on icon at bounding box center [244, 178] width 17 height 19
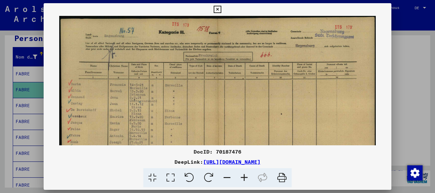
click at [248, 177] on icon at bounding box center [244, 178] width 17 height 19
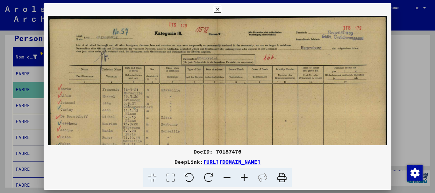
click at [271, 36] on img at bounding box center [217, 136] width 339 height 241
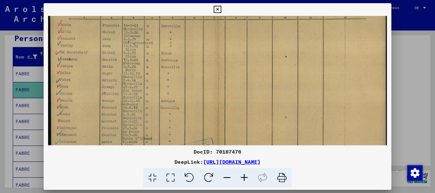
scroll to position [0, 0]
click at [219, 8] on icon at bounding box center [217, 10] width 7 height 8
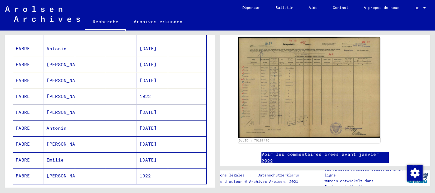
scroll to position [420, 0]
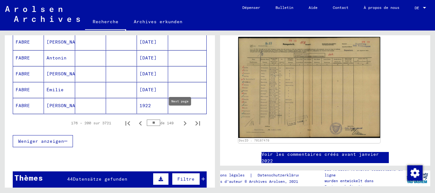
click at [181, 119] on icon "Page suivante" at bounding box center [185, 123] width 9 height 9
click at [182, 119] on icon "Page suivante" at bounding box center [185, 123] width 9 height 9
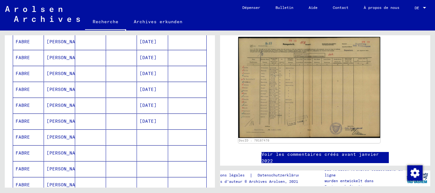
scroll to position [452, 0]
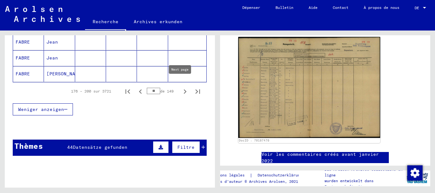
click at [184, 90] on icon "Page suivante" at bounding box center [185, 92] width 3 height 4
type input "**"
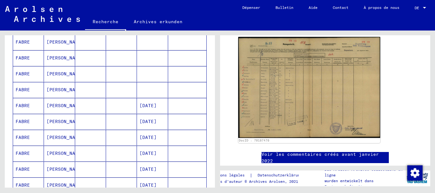
scroll to position [6, 0]
